Goal: Transaction & Acquisition: Purchase product/service

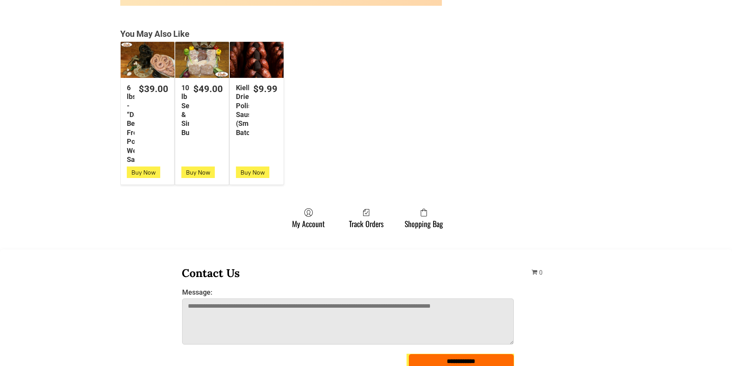
scroll to position [2074, 0]
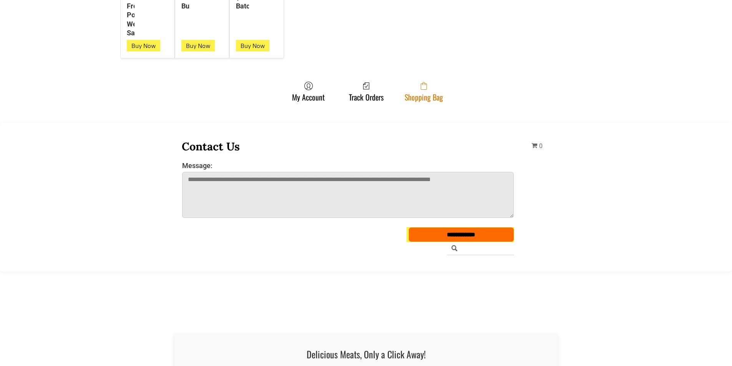
click at [406, 96] on link "Shopping Bag" at bounding box center [424, 91] width 46 height 20
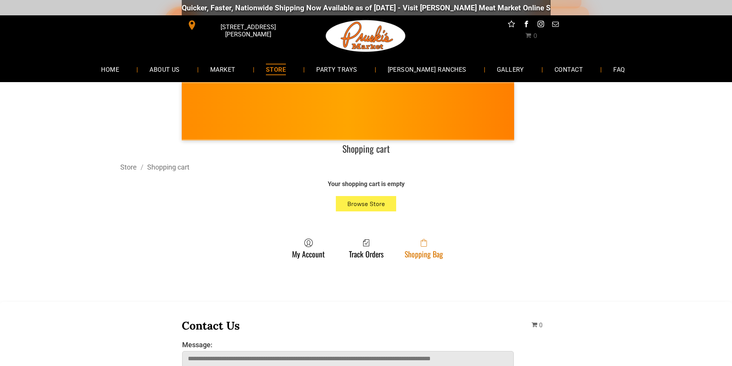
click at [430, 252] on link "Shopping Bag" at bounding box center [424, 248] width 46 height 20
click at [421, 243] on icon at bounding box center [424, 244] width 6 height 6
click at [405, 254] on link "Shopping Bag" at bounding box center [424, 248] width 46 height 20
